Goal: Task Accomplishment & Management: Complete application form

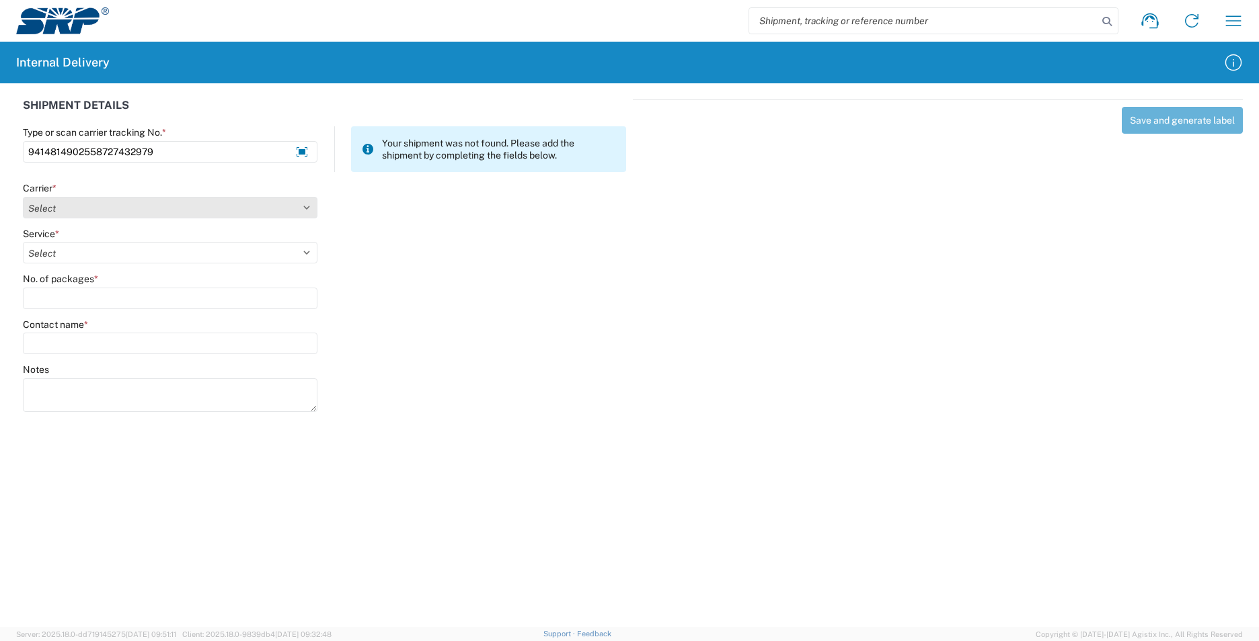
type input "9414814902558727432979"
click at [102, 204] on select "Select Amazon Logistics ATI Trucking BC Dimerco Logistics Empire Southwest FedE…" at bounding box center [170, 208] width 295 height 22
select select "137"
click at [23, 197] on select "Select Amazon Logistics ATI Trucking BC Dimerco Logistics Empire Southwest FedE…" at bounding box center [170, 208] width 295 height 22
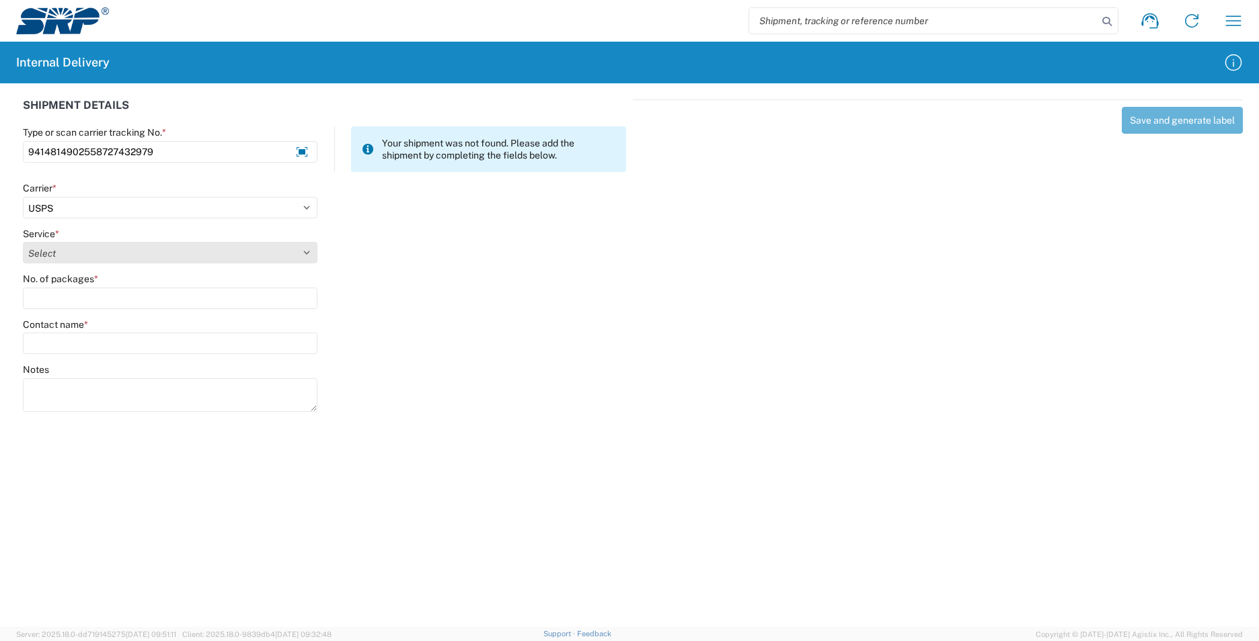
click at [94, 251] on select "Select" at bounding box center [170, 253] width 295 height 22
select select "17817"
click at [94, 251] on select "Select 3 - 5 Day Bound Printed Matter Express Mail Flat-Rate Envelope Express M…" at bounding box center [170, 253] width 295 height 22
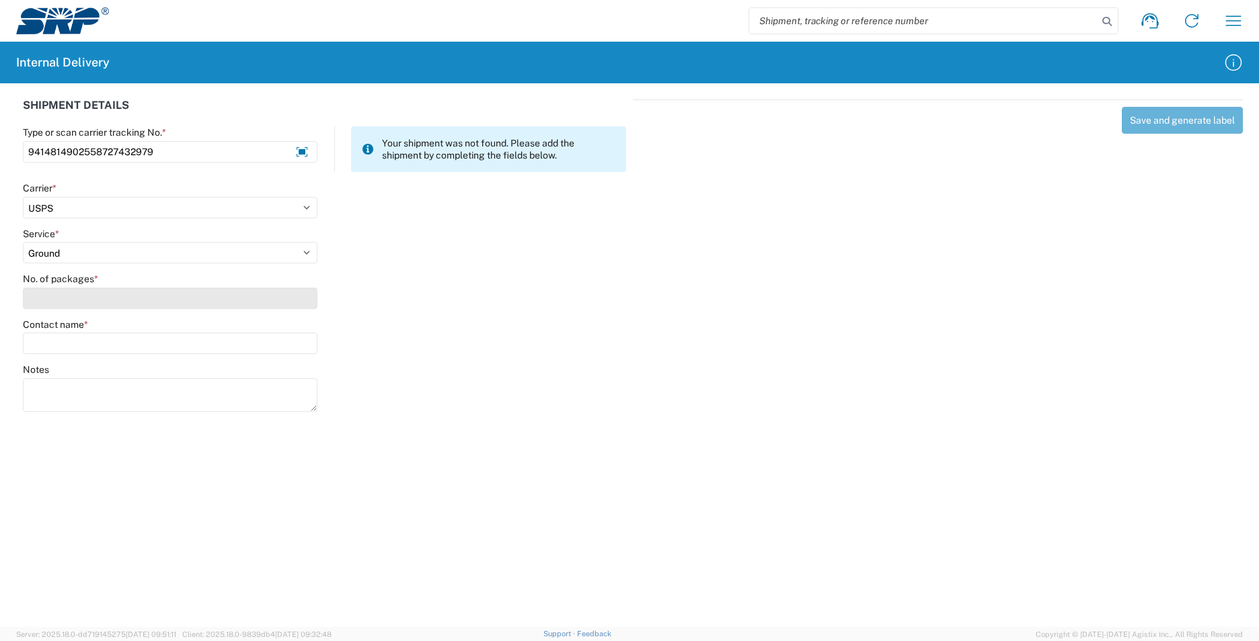
click at [74, 302] on input "No. of packages *" at bounding box center [170, 299] width 295 height 22
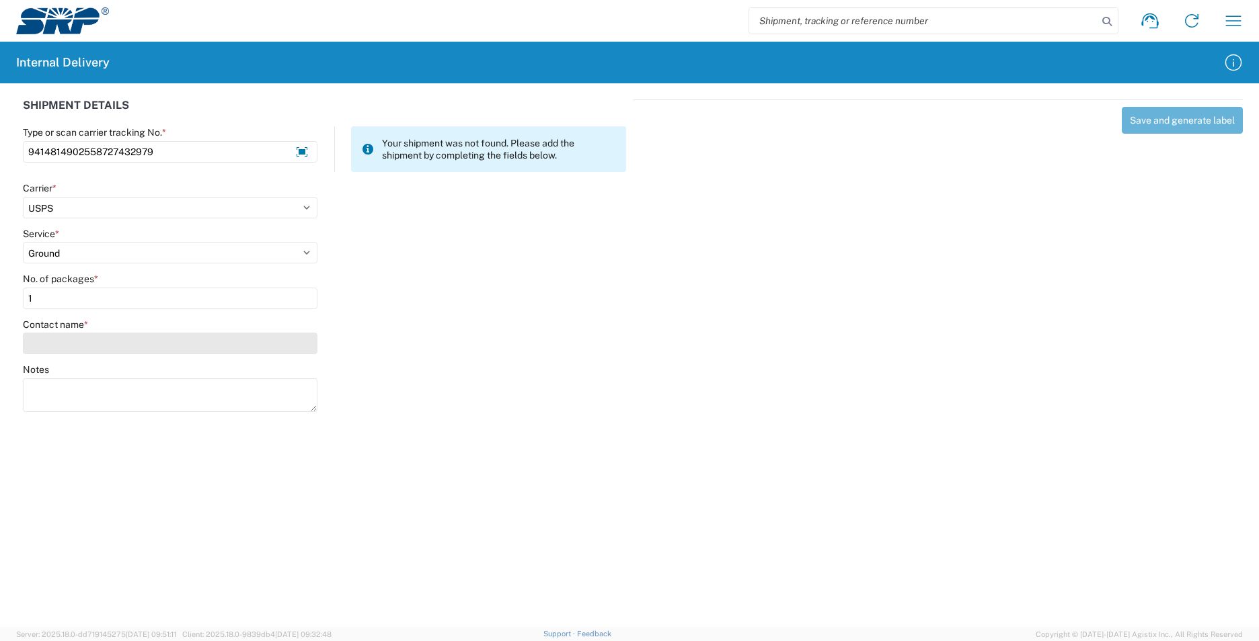
type input "1"
click at [73, 344] on input "Contact name *" at bounding box center [170, 344] width 295 height 22
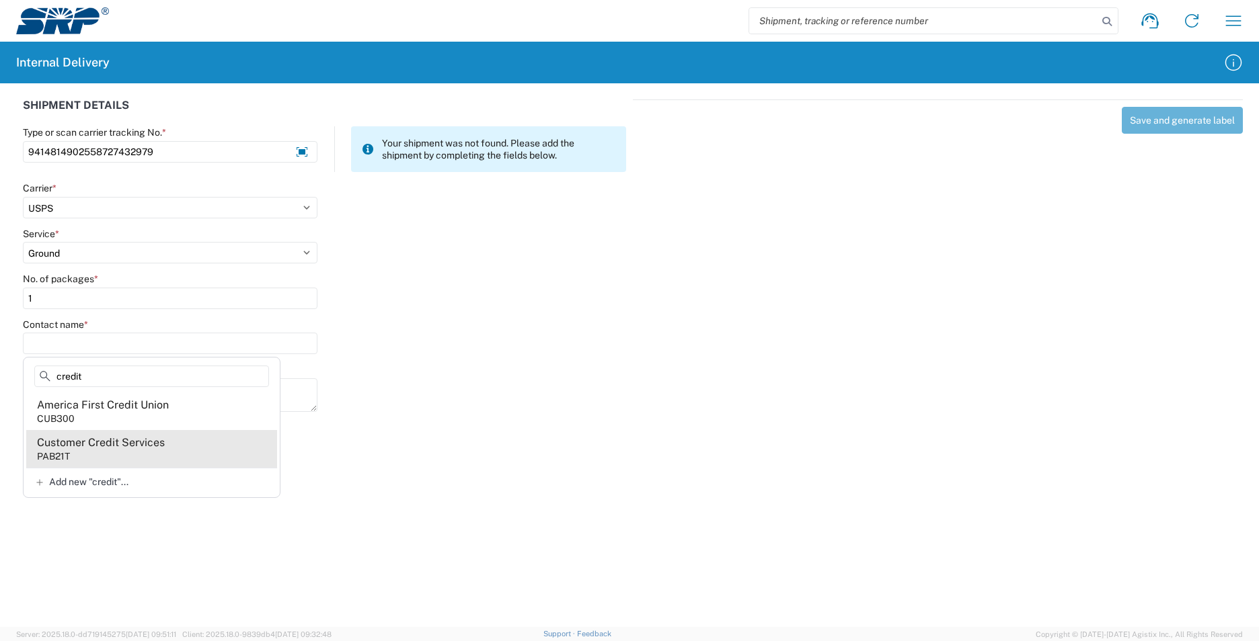
type input "credit"
click at [143, 462] on agx-address-suggestion-item "Customer Credit Services PAB21T" at bounding box center [151, 449] width 251 height 38
type input "Customer Credit Services"
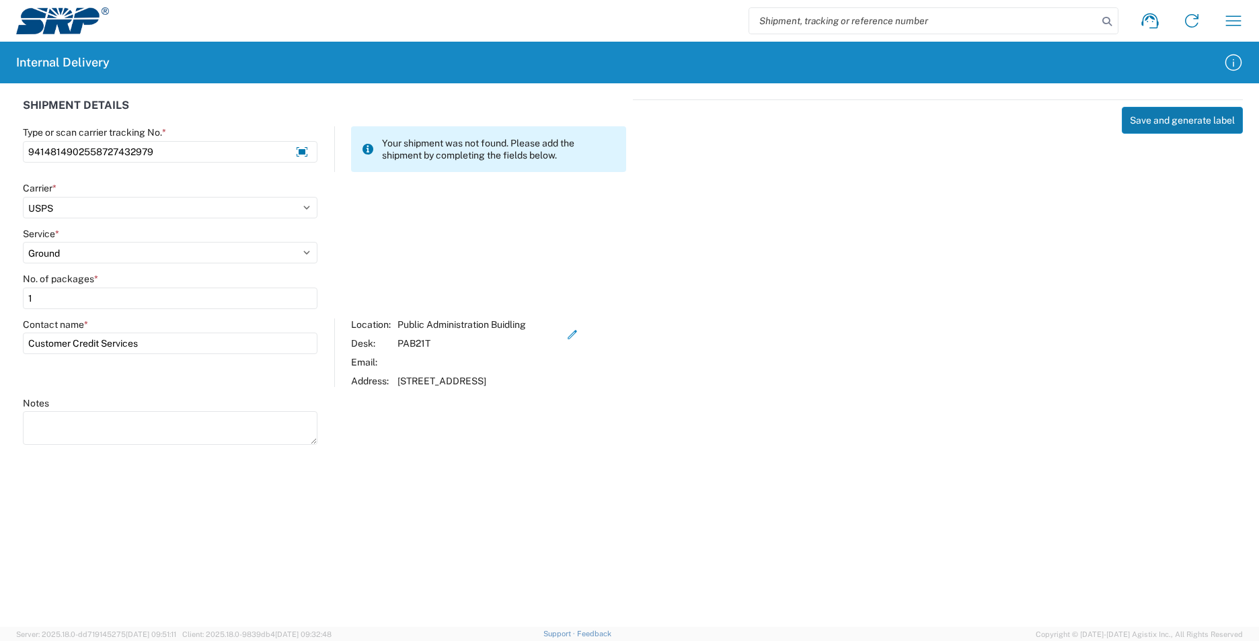
click at [1199, 126] on button "Save and generate label" at bounding box center [1182, 120] width 121 height 27
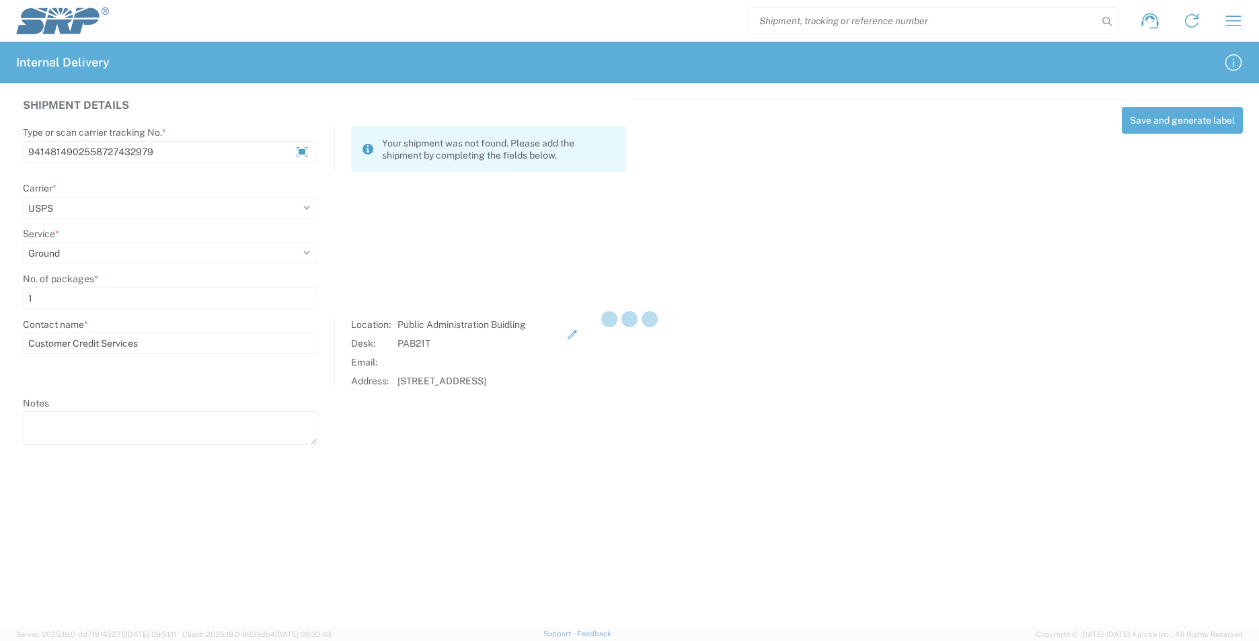
select select
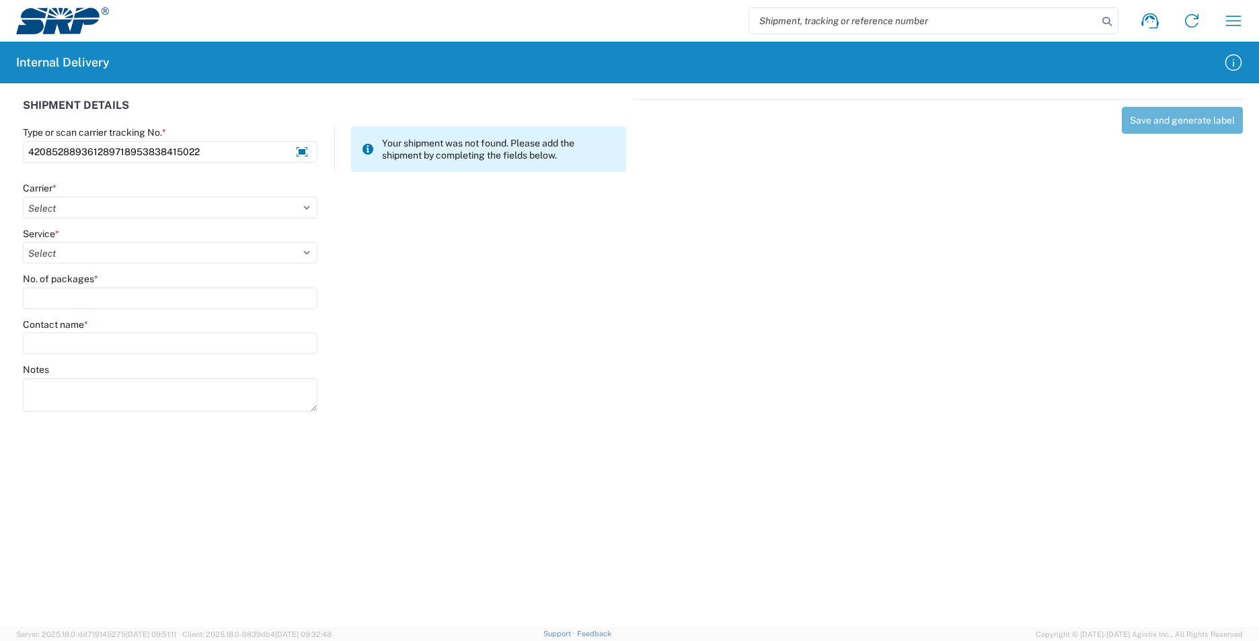
type input "420852889361289718953838415022"
click at [839, 202] on div "Save and generate label" at bounding box center [938, 254] width 610 height 309
click at [59, 206] on select "Select Amazon Logistics ATI Trucking BC Dimerco Logistics Empire Southwest FedE…" at bounding box center [170, 208] width 295 height 22
select select "137"
click at [23, 197] on select "Select Amazon Logistics ATI Trucking BC Dimerco Logistics Empire Southwest FedE…" at bounding box center [170, 208] width 295 height 22
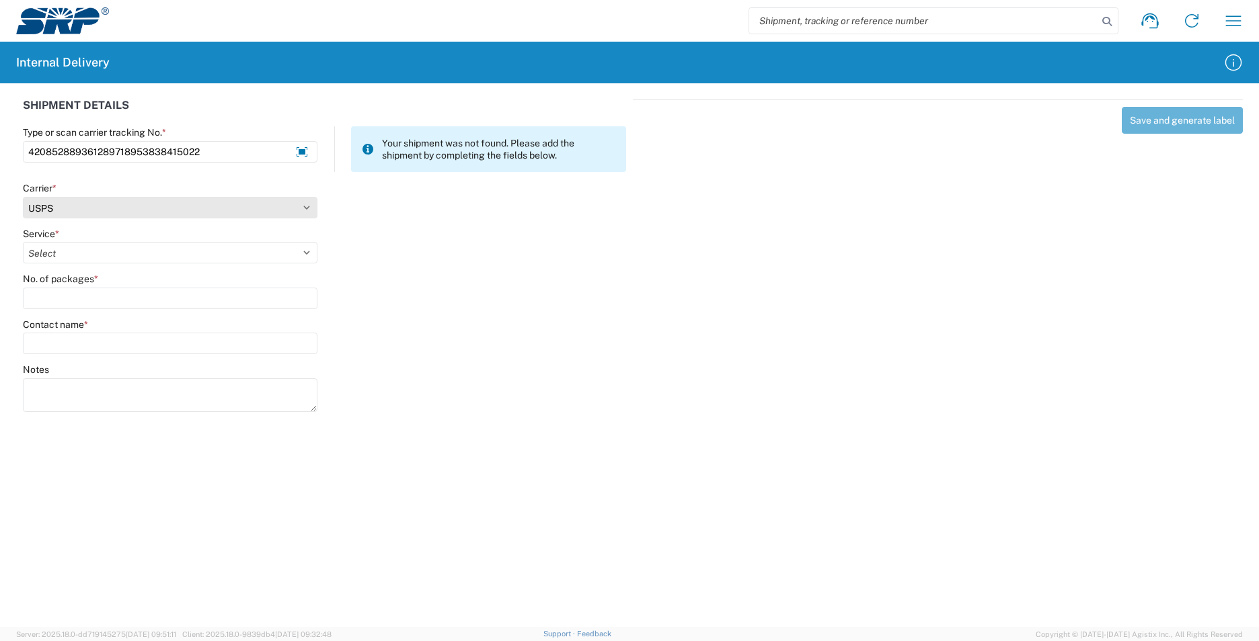
click at [79, 211] on select "Select Amazon Logistics ATI Trucking BC Dimerco Logistics Empire Southwest FedE…" at bounding box center [170, 208] width 295 height 22
click at [23, 197] on select "Select Amazon Logistics ATI Trucking BC Dimerco Logistics Empire Southwest FedE…" at bounding box center [170, 208] width 295 height 22
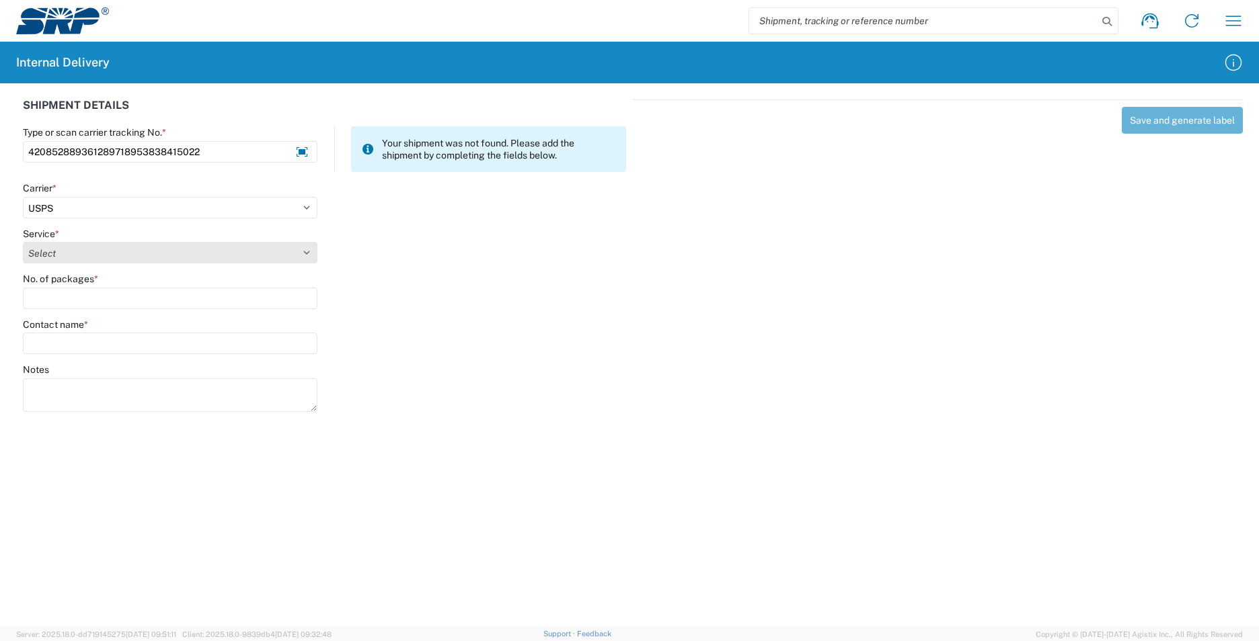
click at [70, 251] on select "Select 3 - 5 Day Bound Printed Matter Express Mail Flat-Rate Envelope Express M…" at bounding box center [170, 253] width 295 height 22
select select "17817"
click at [23, 242] on select "Select 3 - 5 Day Bound Printed Matter Express Mail Flat-Rate Envelope Express M…" at bounding box center [170, 253] width 295 height 22
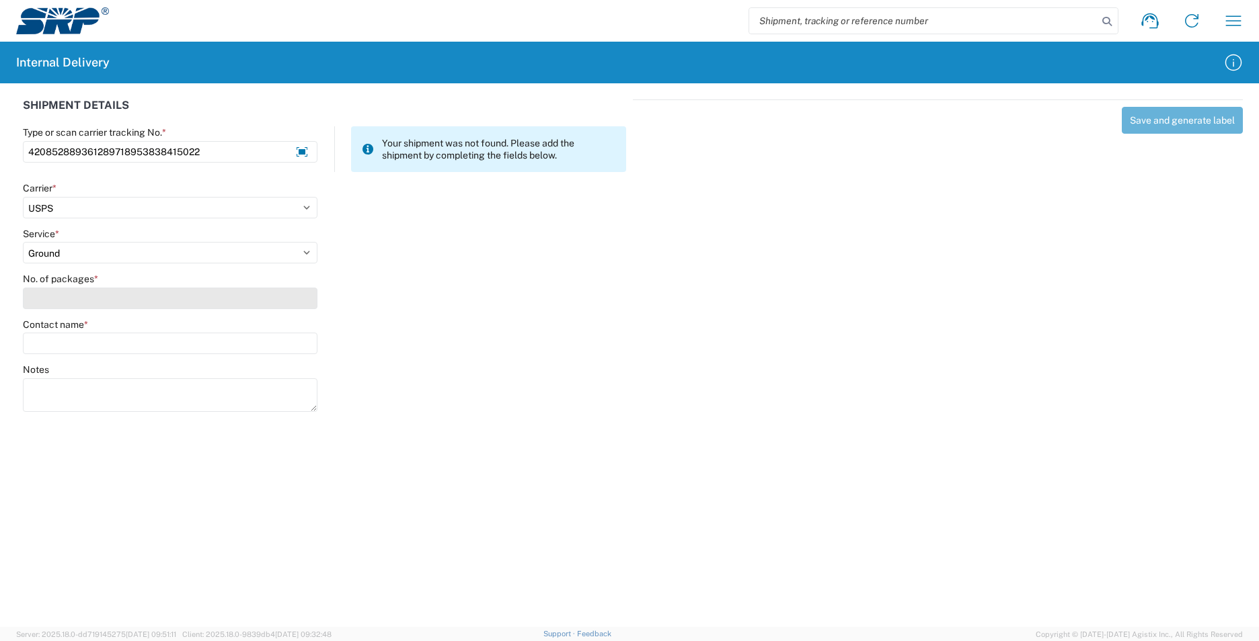
click at [46, 301] on input "No. of packages *" at bounding box center [170, 299] width 295 height 22
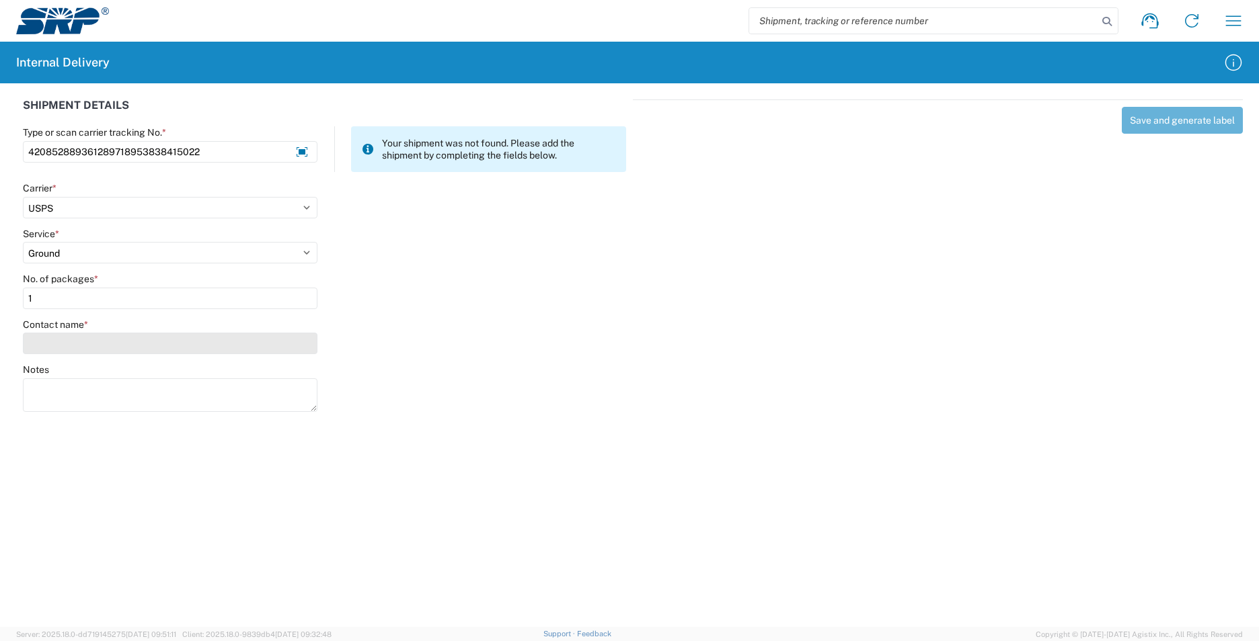
type input "1"
click at [34, 352] on input "Contact name *" at bounding box center [170, 344] width 295 height 22
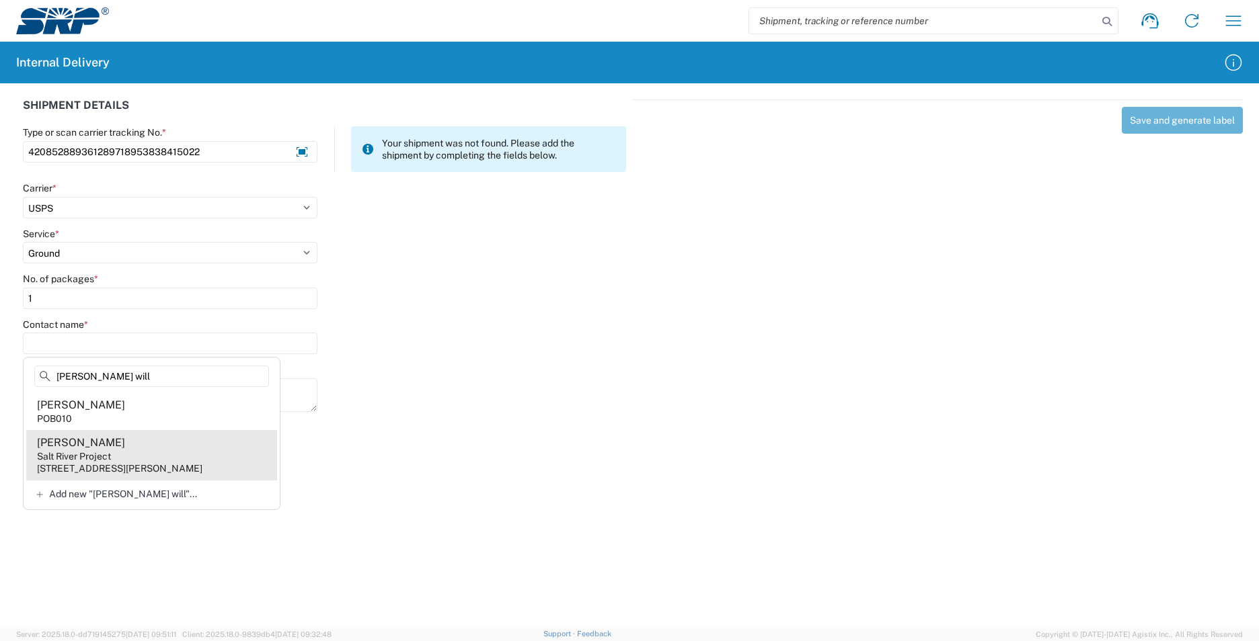
type input "[PERSON_NAME] will"
click at [226, 460] on agx-address-suggestion-item "[PERSON_NAME] Salt River Project [STREET_ADDRESS][PERSON_NAME]" at bounding box center [151, 455] width 251 height 50
type input "[PERSON_NAME]"
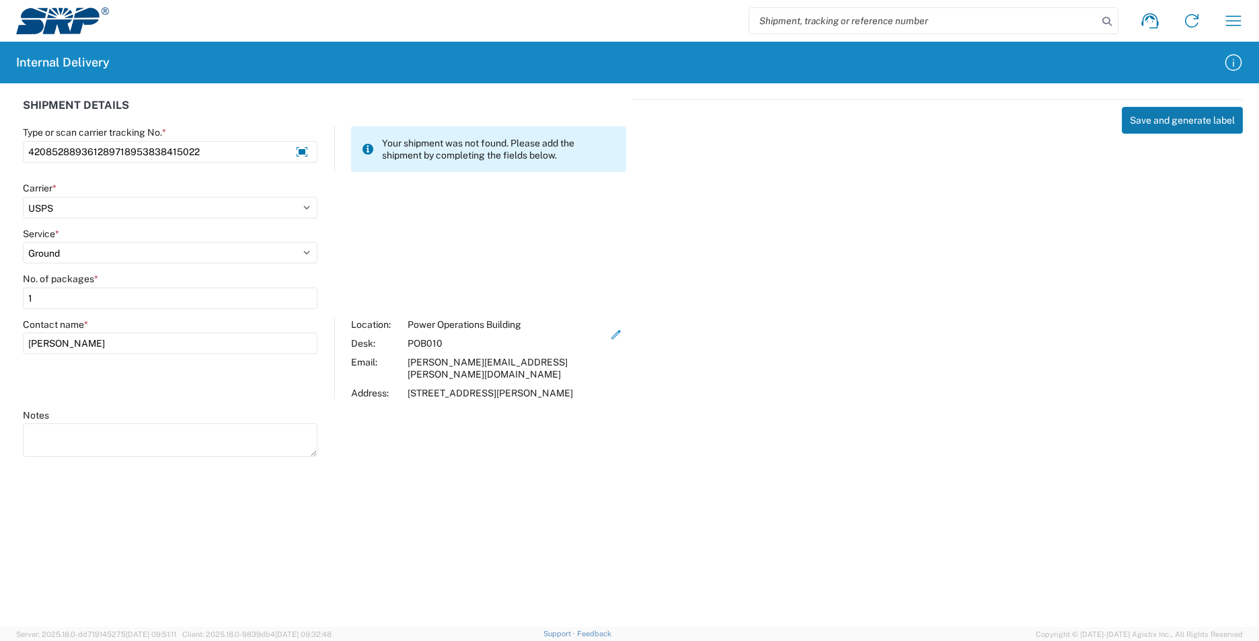
click at [1156, 128] on button "Save and generate label" at bounding box center [1182, 120] width 121 height 27
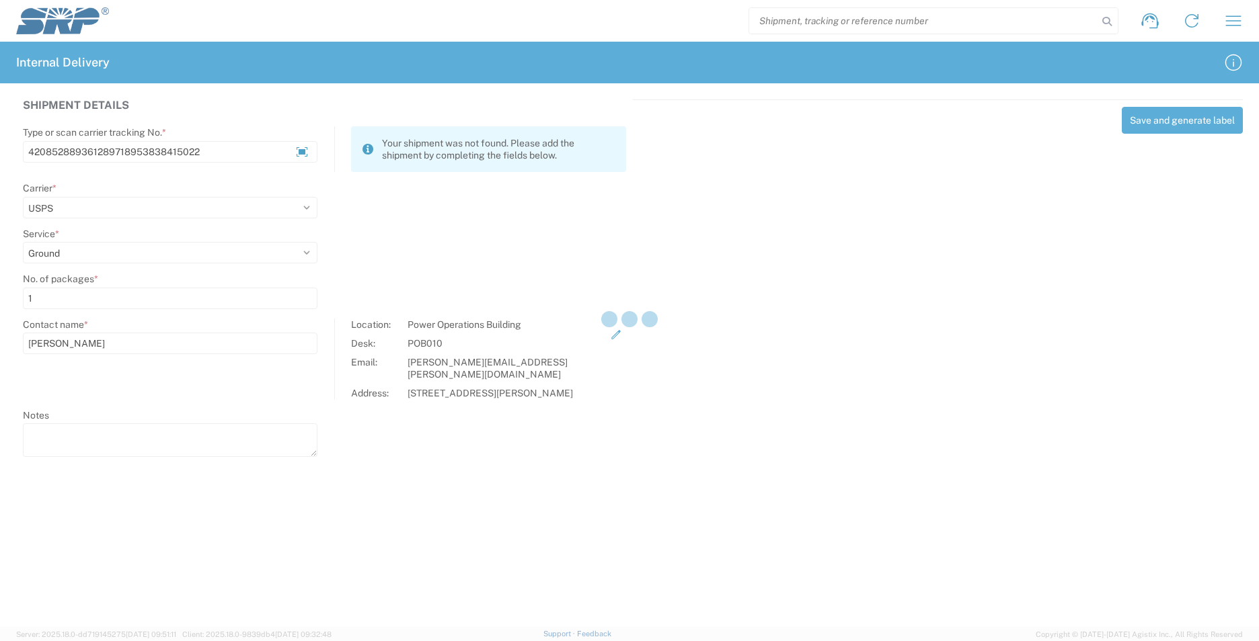
select select
